Goal: Find specific page/section: Find specific page/section

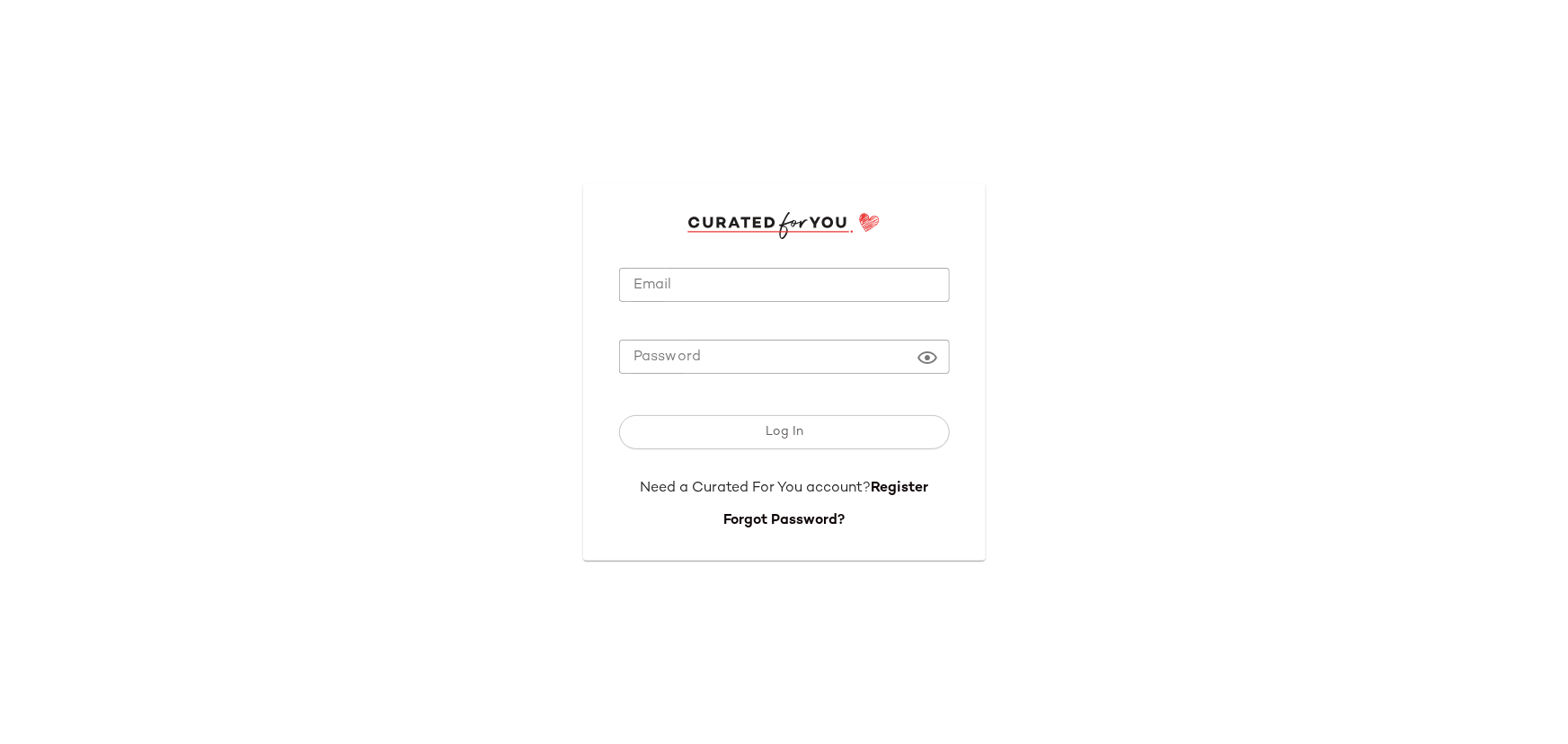
type input "**********"
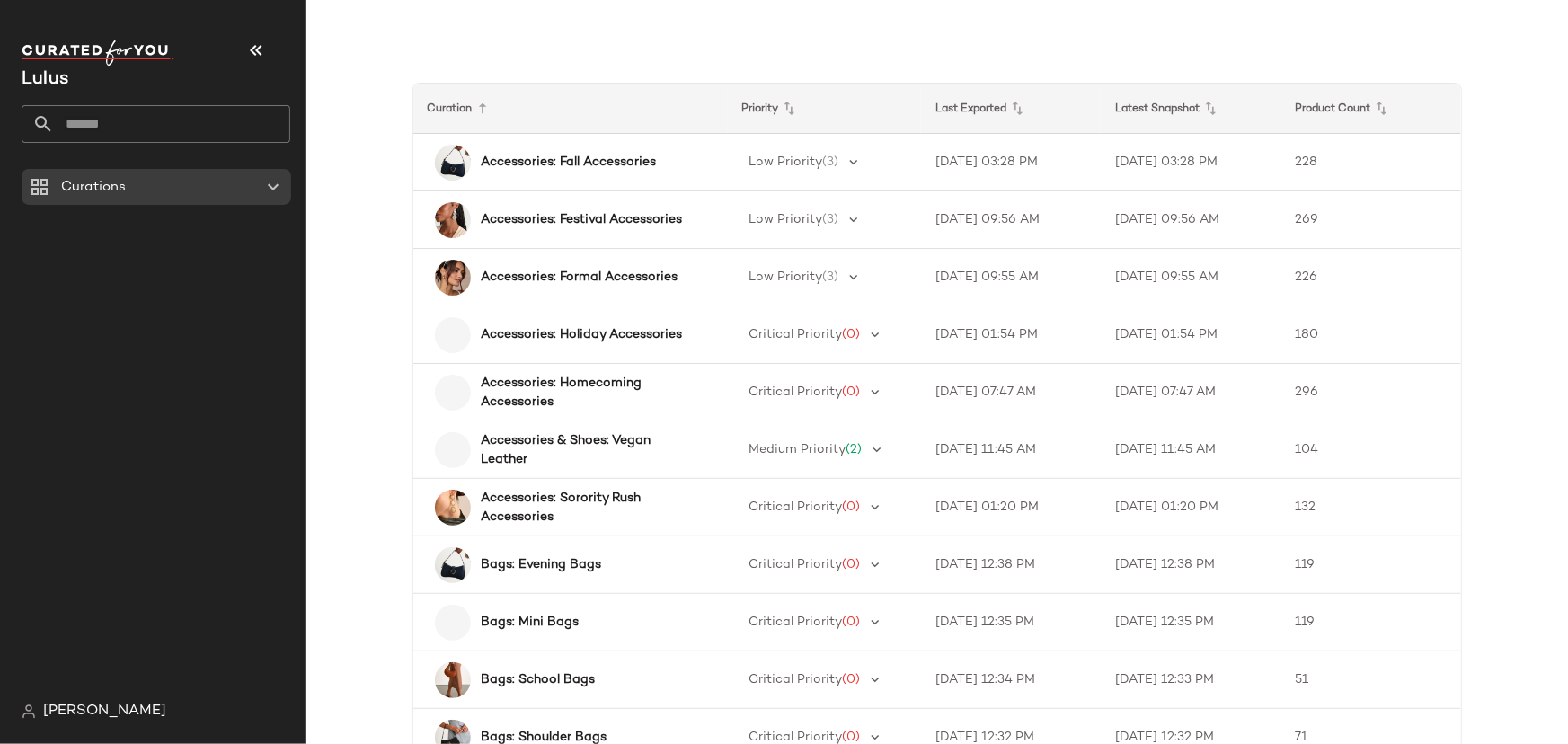
click at [116, 120] on input "text" at bounding box center [171, 124] width 237 height 38
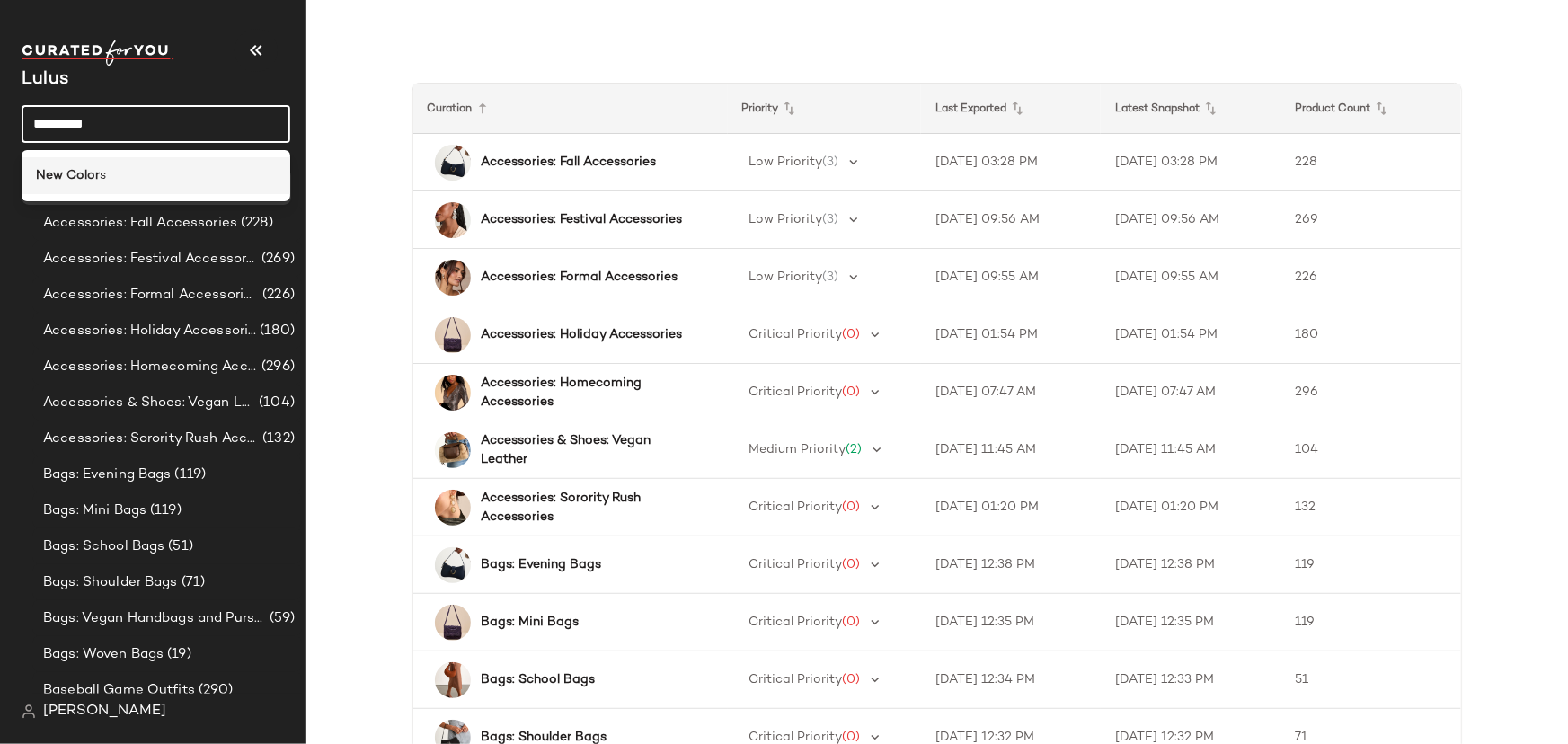
type input "*********"
click at [128, 181] on div "New Color s" at bounding box center [156, 175] width 239 height 19
